Goal: Information Seeking & Learning: Learn about a topic

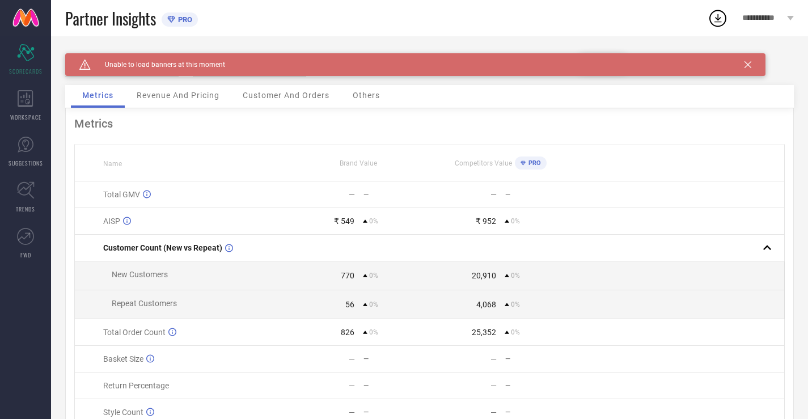
click at [748, 72] on div "Caution Created with Sketch. Unable to load banners at this moment" at bounding box center [415, 64] width 700 height 23
click at [747, 67] on icon at bounding box center [747, 64] width 7 height 7
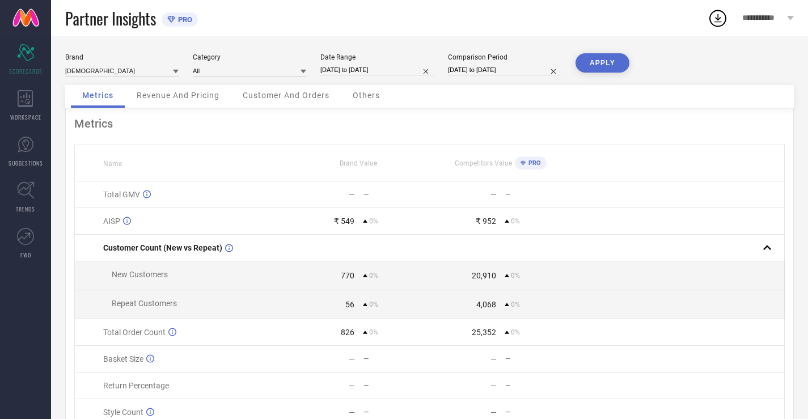
click at [348, 63] on div "Date Range [DATE] to [DATE]" at bounding box center [376, 64] width 113 height 23
select select "8"
select select "2025"
select select "9"
select select "2025"
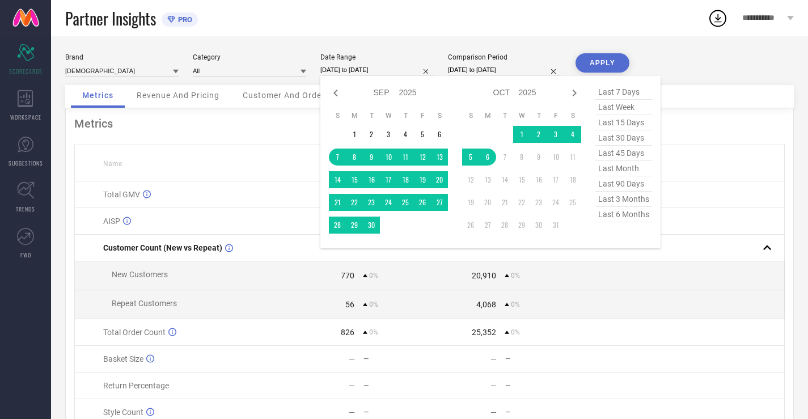
click at [404, 65] on input "[DATE] to [DATE]" at bounding box center [376, 70] width 113 height 12
click at [615, 27] on div "Partner Insights PRO" at bounding box center [386, 18] width 642 height 36
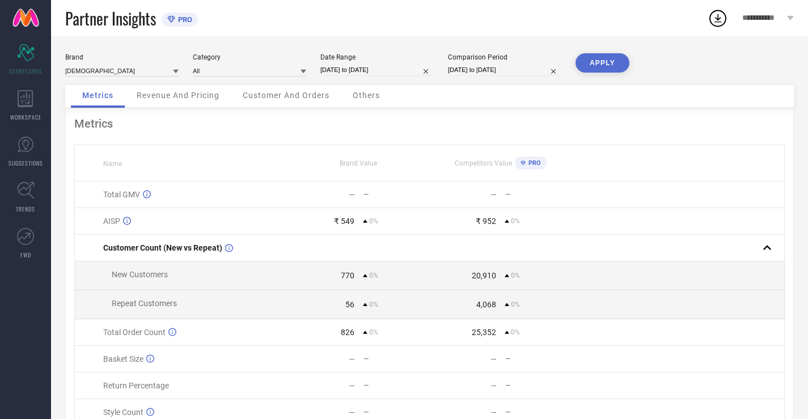
click at [182, 92] on span "Revenue And Pricing" at bounding box center [178, 95] width 83 height 9
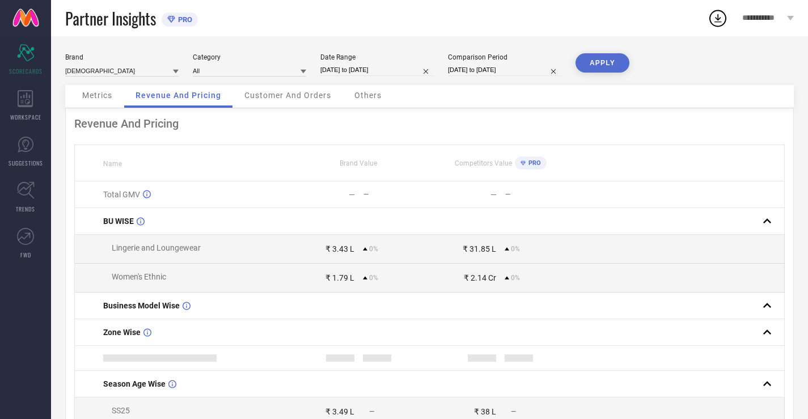
click at [316, 97] on span "Customer And Orders" at bounding box center [287, 95] width 87 height 9
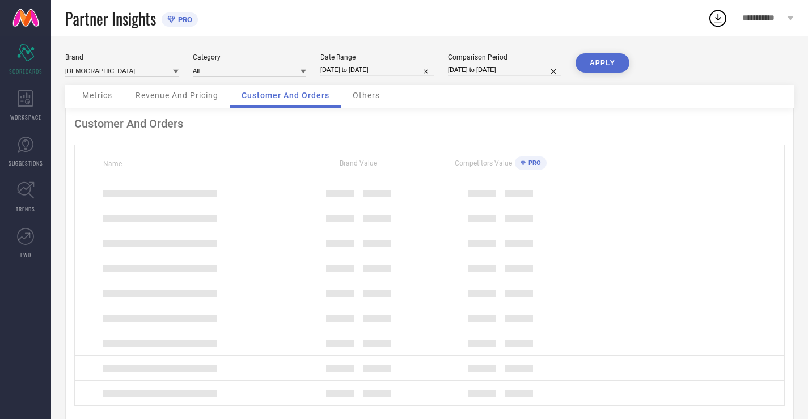
click at [359, 96] on span "Others" at bounding box center [366, 95] width 27 height 9
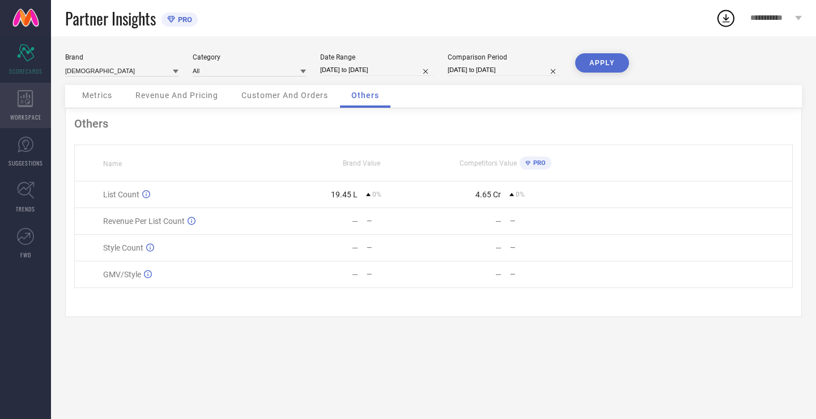
click at [0, 100] on div "WORKSPACE" at bounding box center [25, 105] width 51 height 45
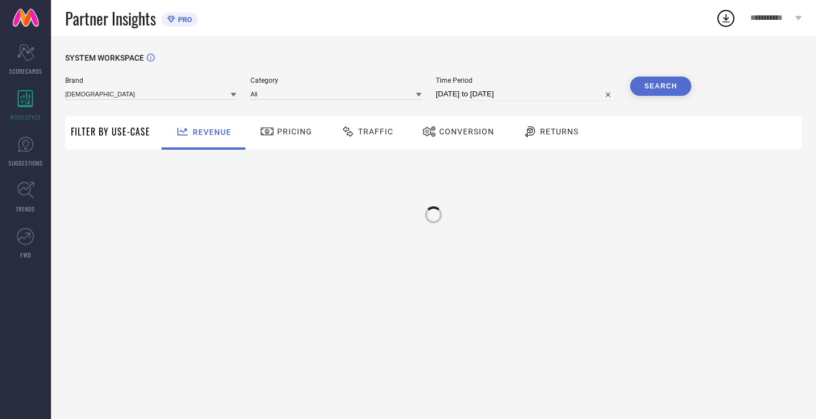
type input "[DEMOGRAPHIC_DATA]"
type input "All"
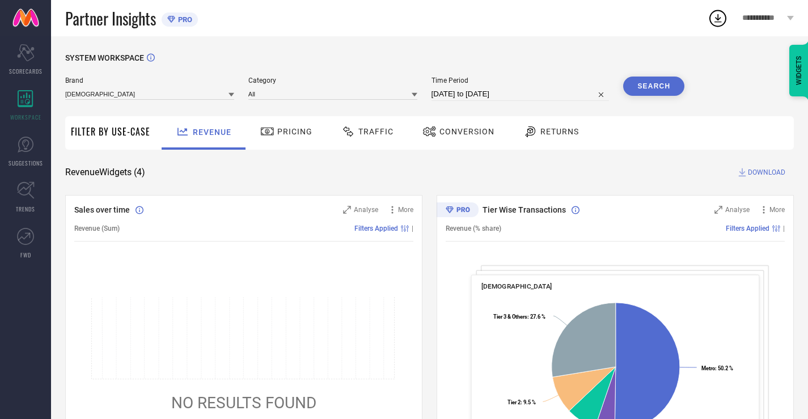
click at [270, 138] on icon at bounding box center [267, 132] width 14 height 14
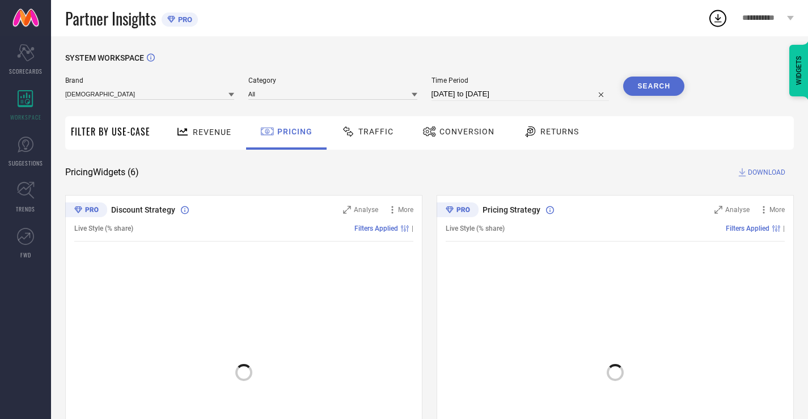
scroll to position [172, 0]
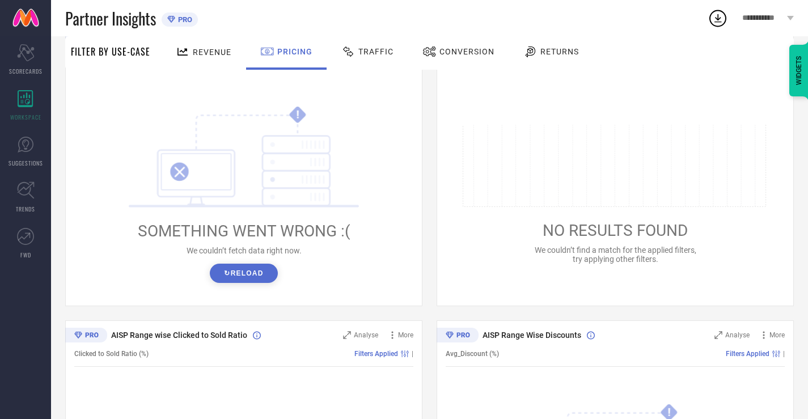
click at [346, 51] on icon at bounding box center [348, 52] width 14 height 14
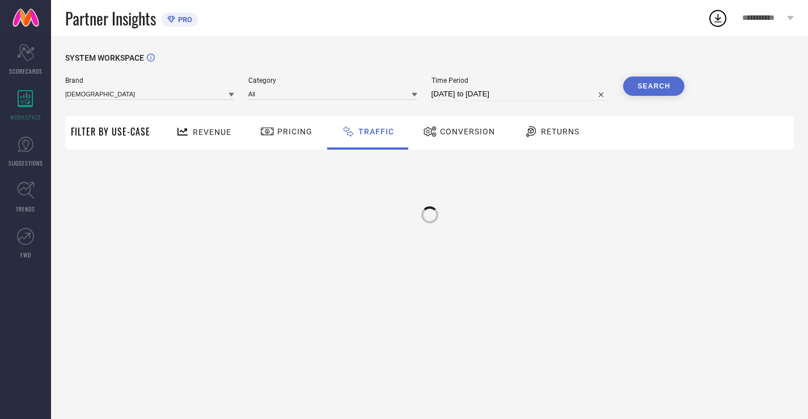
scroll to position [0, 0]
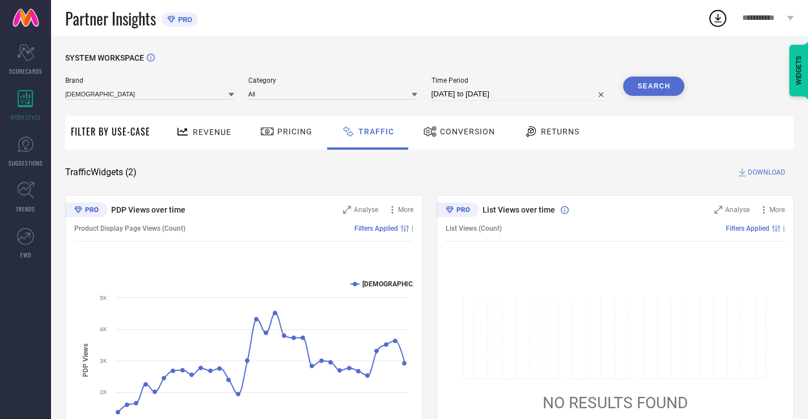
click at [431, 132] on icon at bounding box center [430, 132] width 14 height 14
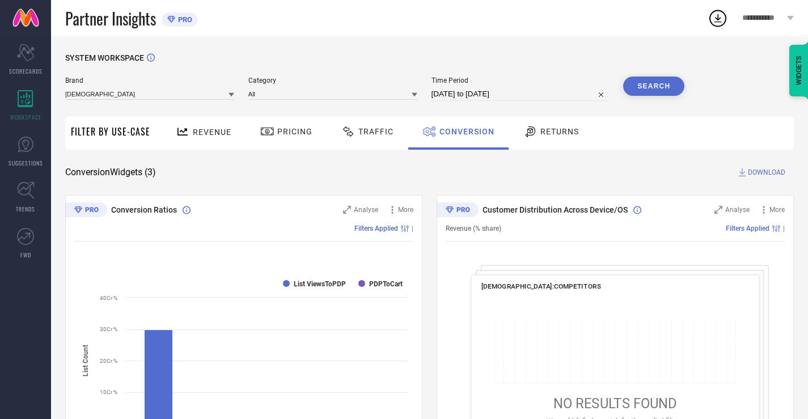
click at [548, 133] on span "Returns" at bounding box center [559, 131] width 39 height 9
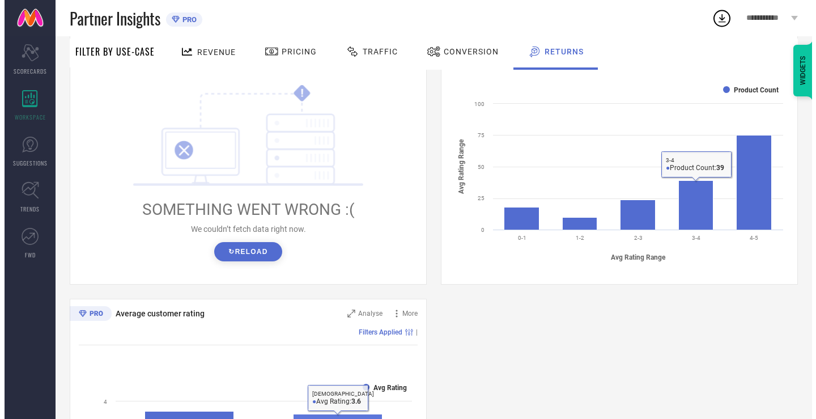
scroll to position [383, 0]
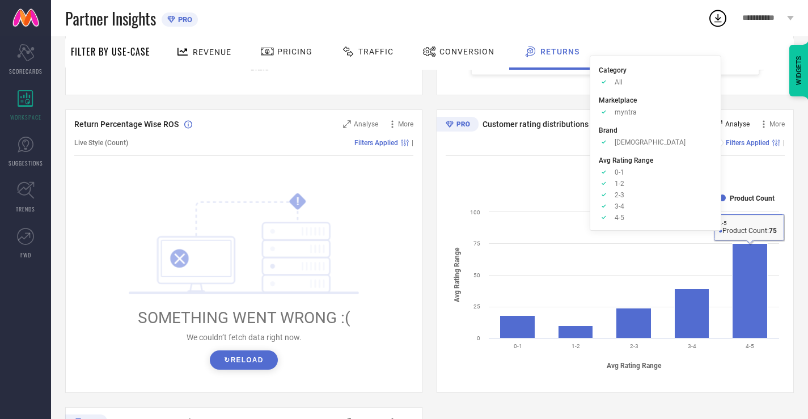
click at [730, 122] on span "Analyse" at bounding box center [737, 124] width 24 height 8
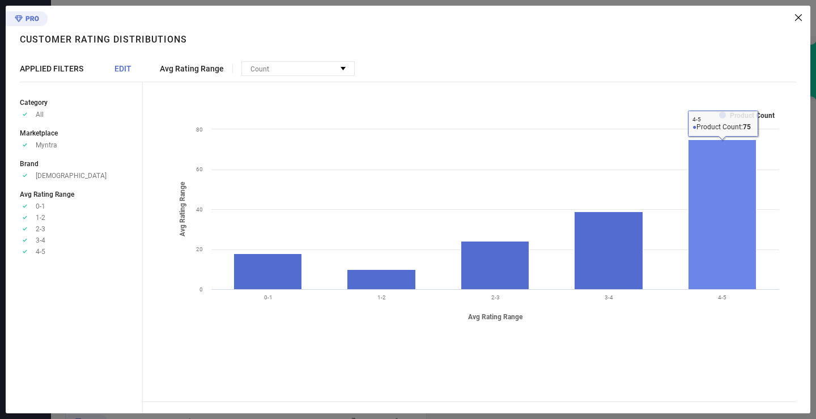
click at [707, 183] on rect at bounding box center [723, 215] width 68 height 150
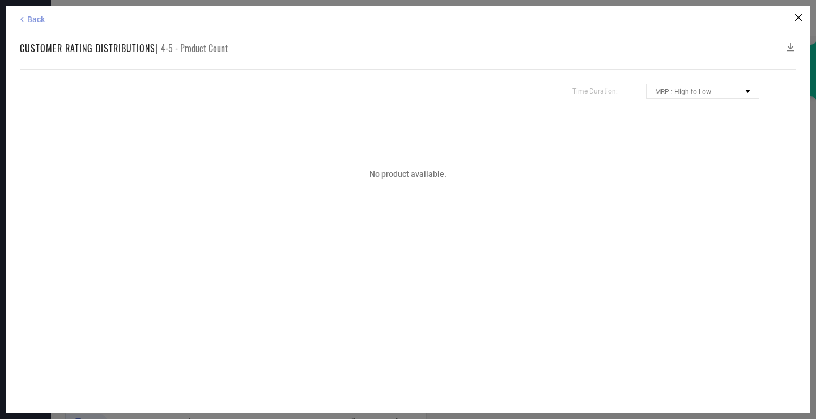
click at [19, 24] on icon at bounding box center [22, 19] width 10 height 10
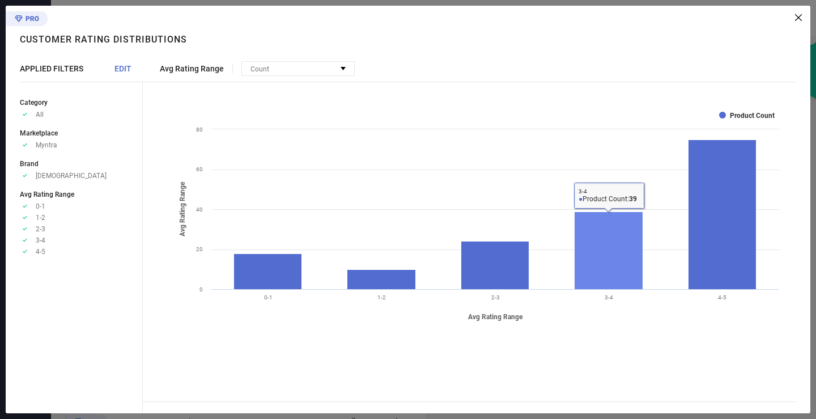
click at [586, 259] on rect at bounding box center [609, 251] width 69 height 78
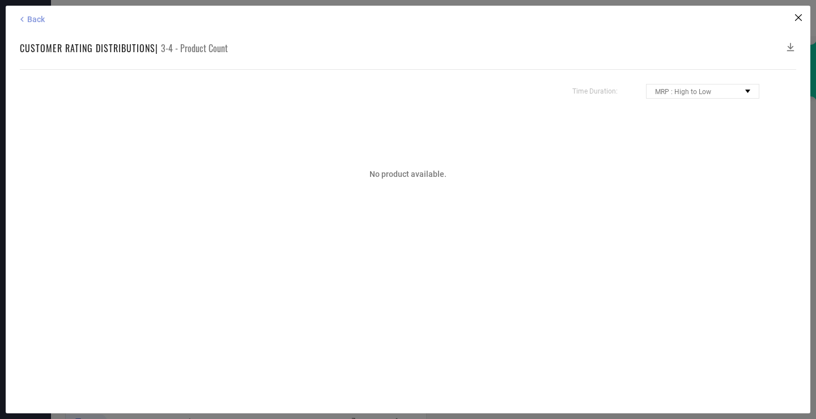
click at [19, 15] on icon at bounding box center [22, 19] width 10 height 10
